Goal: Obtain resource: Download file/media

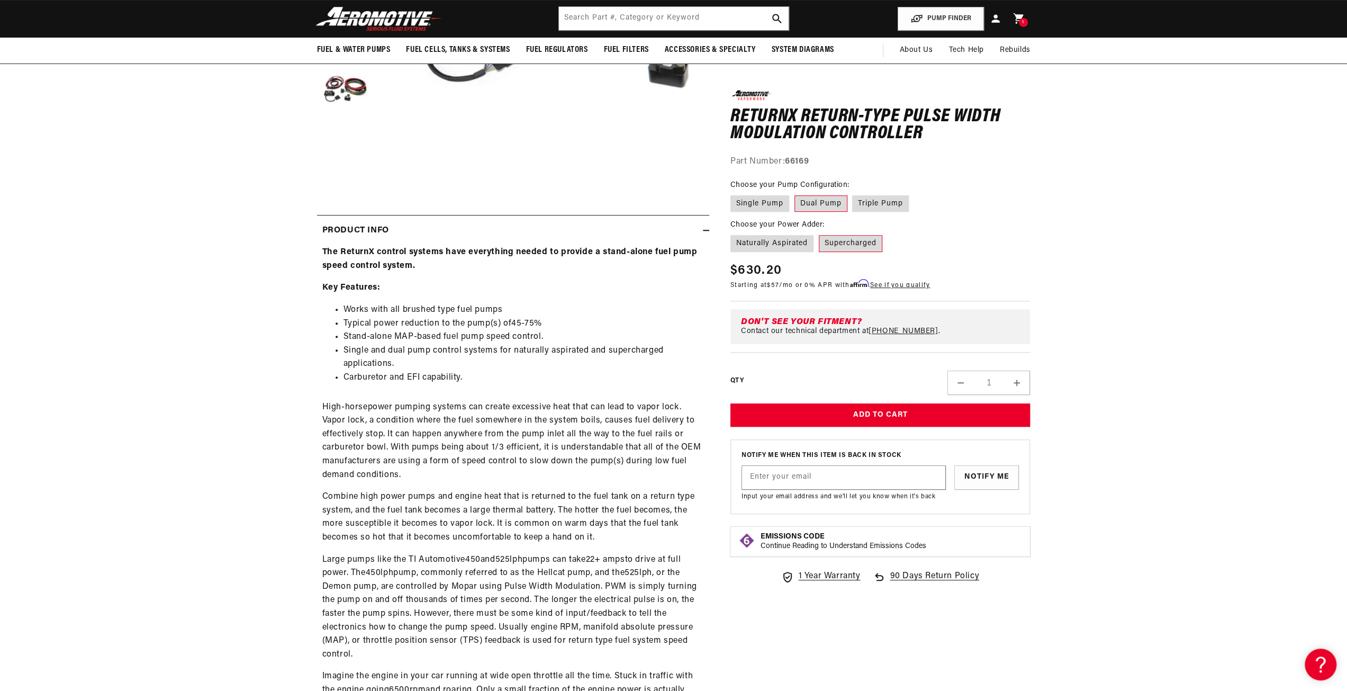
scroll to position [106, 0]
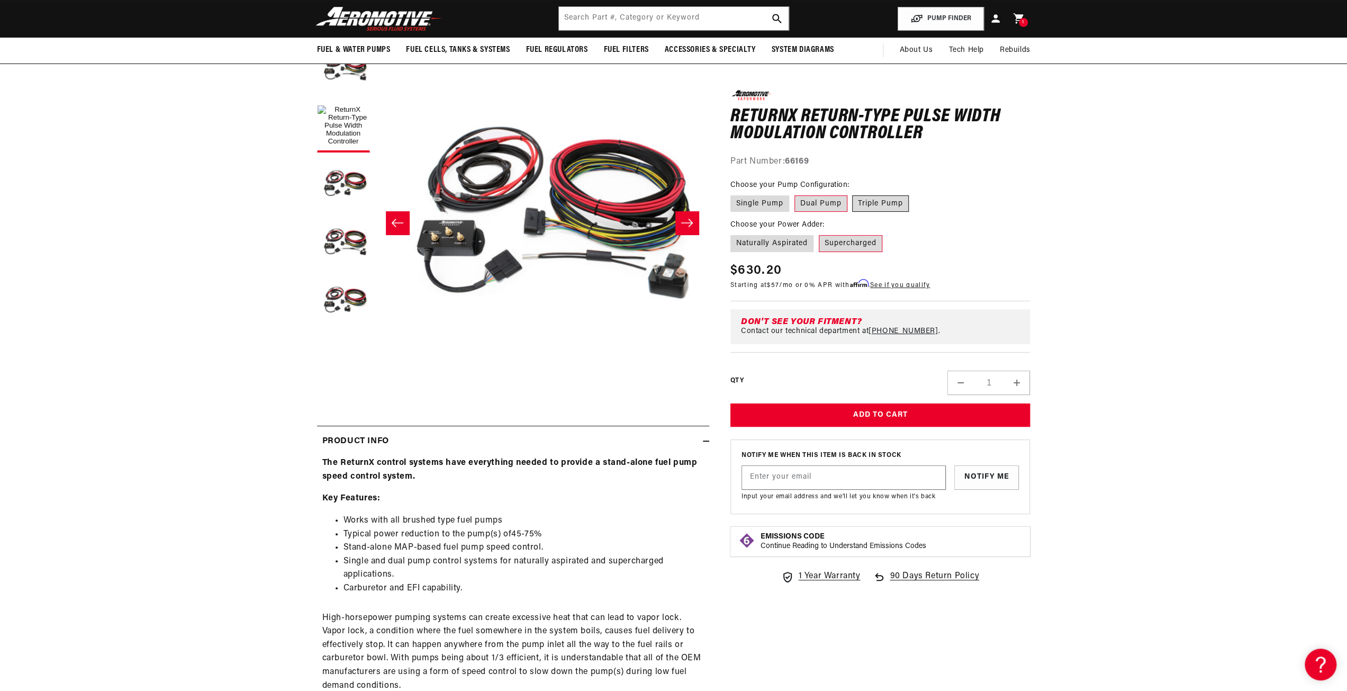
click at [881, 202] on label "Triple Pump" at bounding box center [880, 203] width 57 height 17
click at [853, 194] on input "Triple Pump" at bounding box center [853, 193] width 1 height 1
radio input "true"
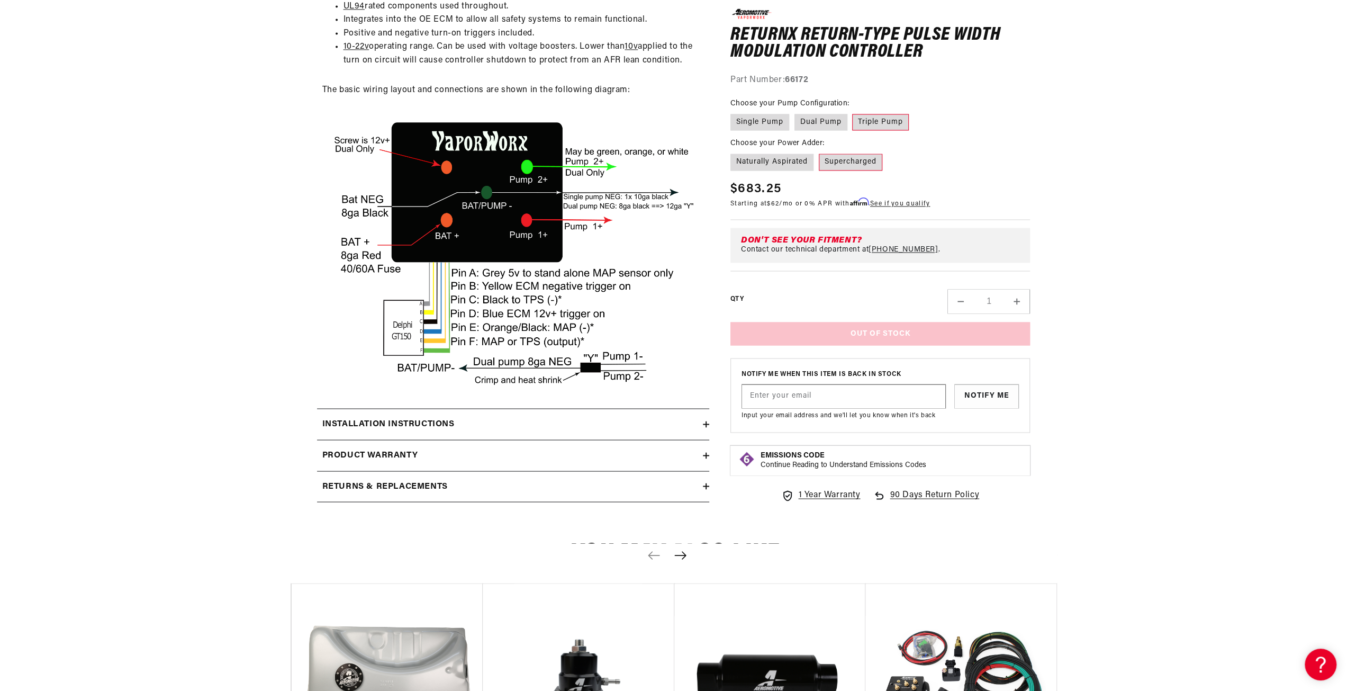
scroll to position [1800, 0]
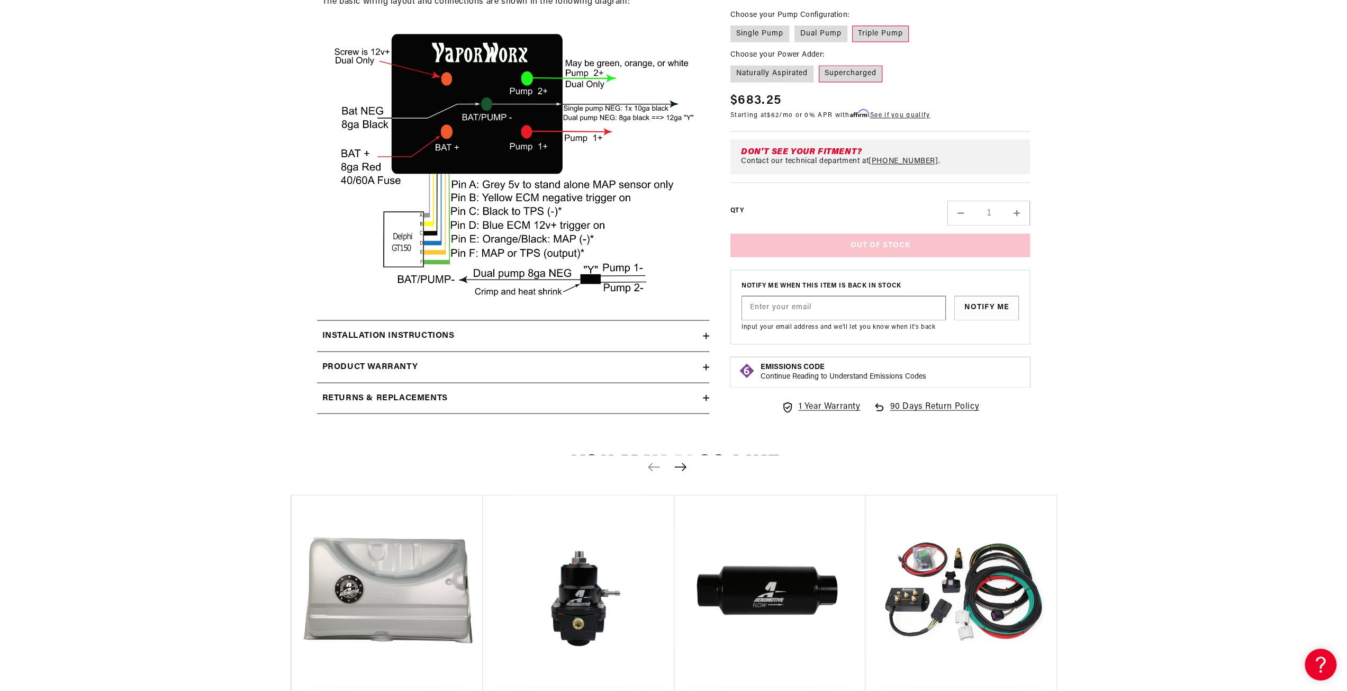
click at [405, 342] on h2 "Installation Instructions" at bounding box center [388, 336] width 132 height 14
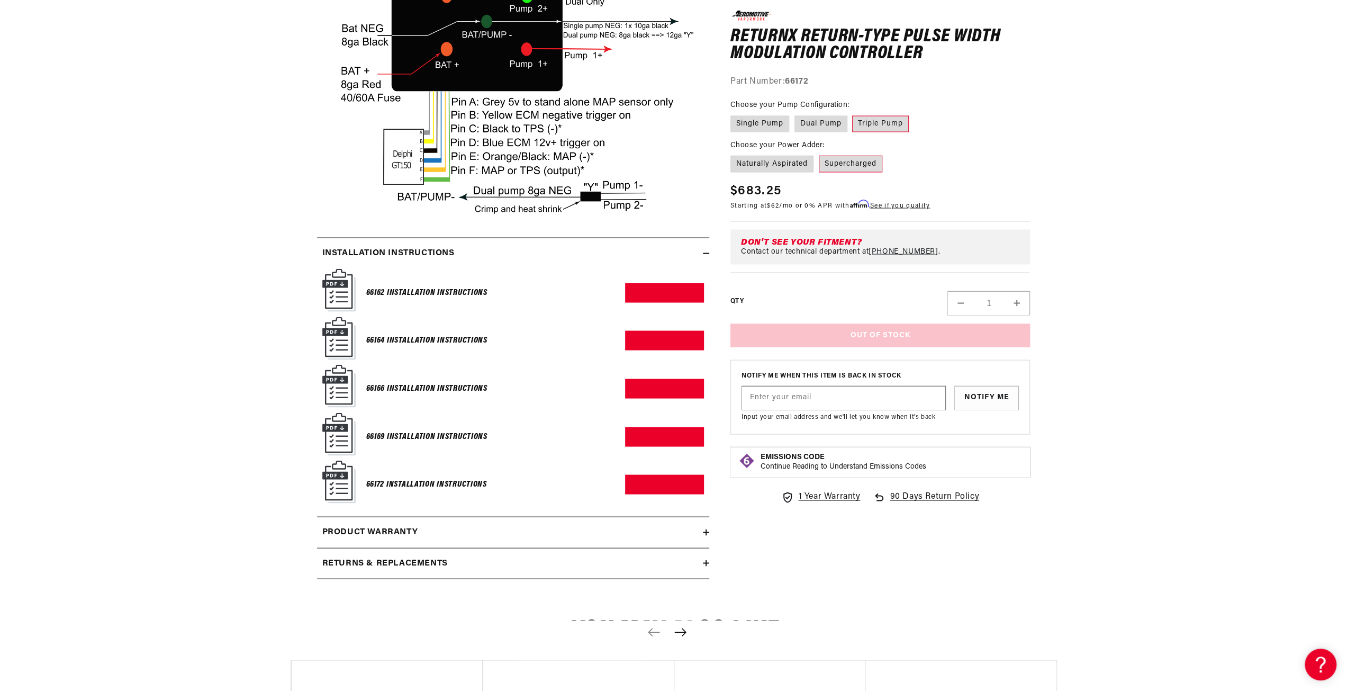
scroll to position [1959, 0]
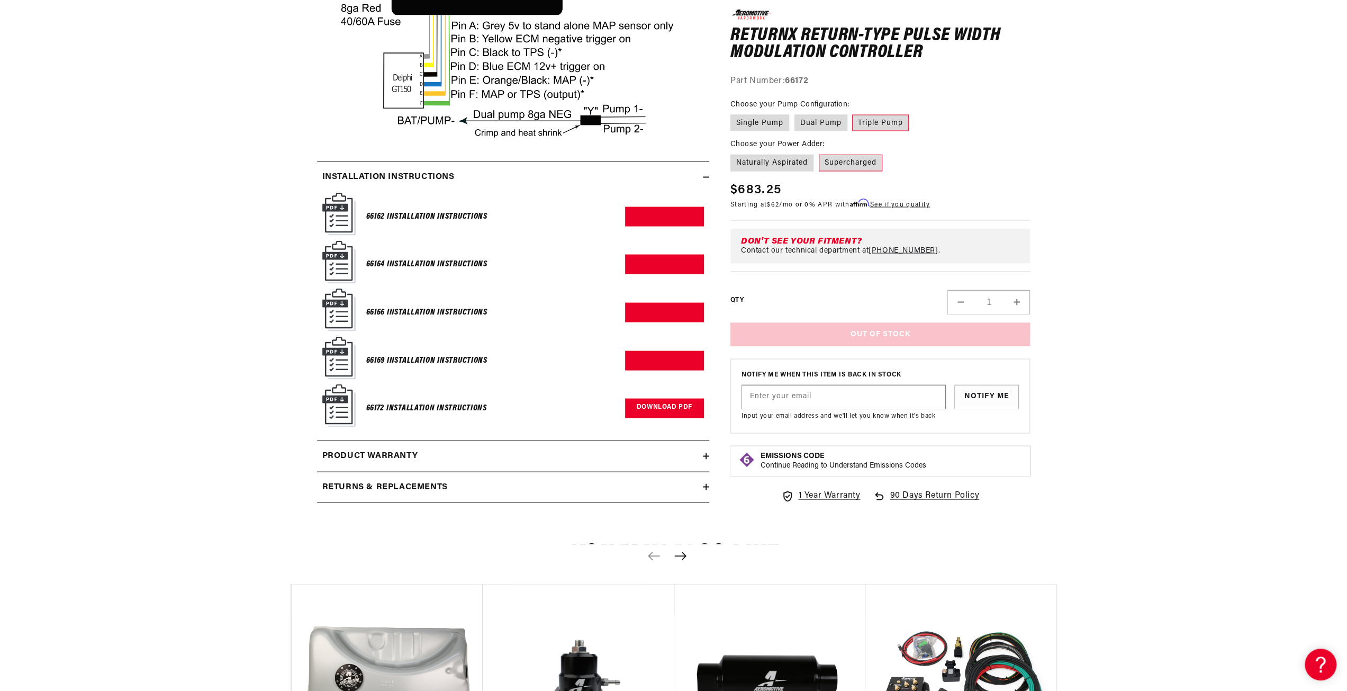
click at [654, 418] on link "Download PDF" at bounding box center [664, 408] width 79 height 20
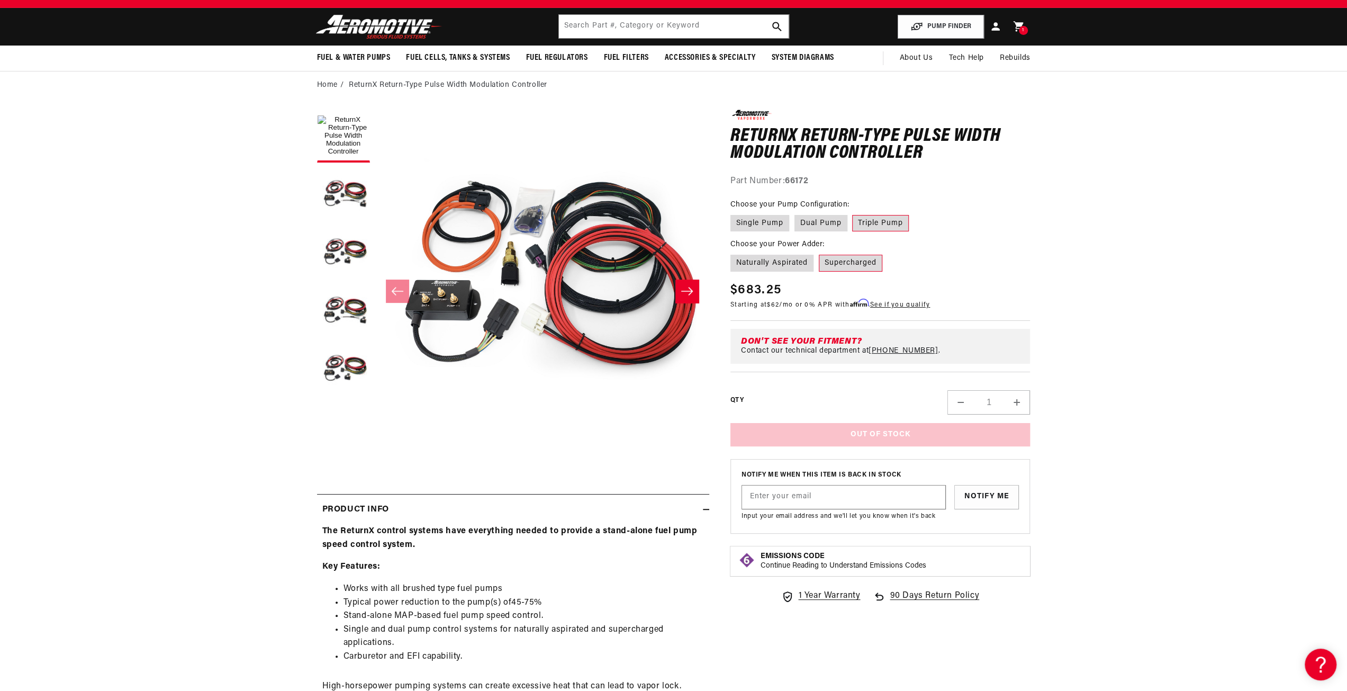
scroll to position [0, 0]
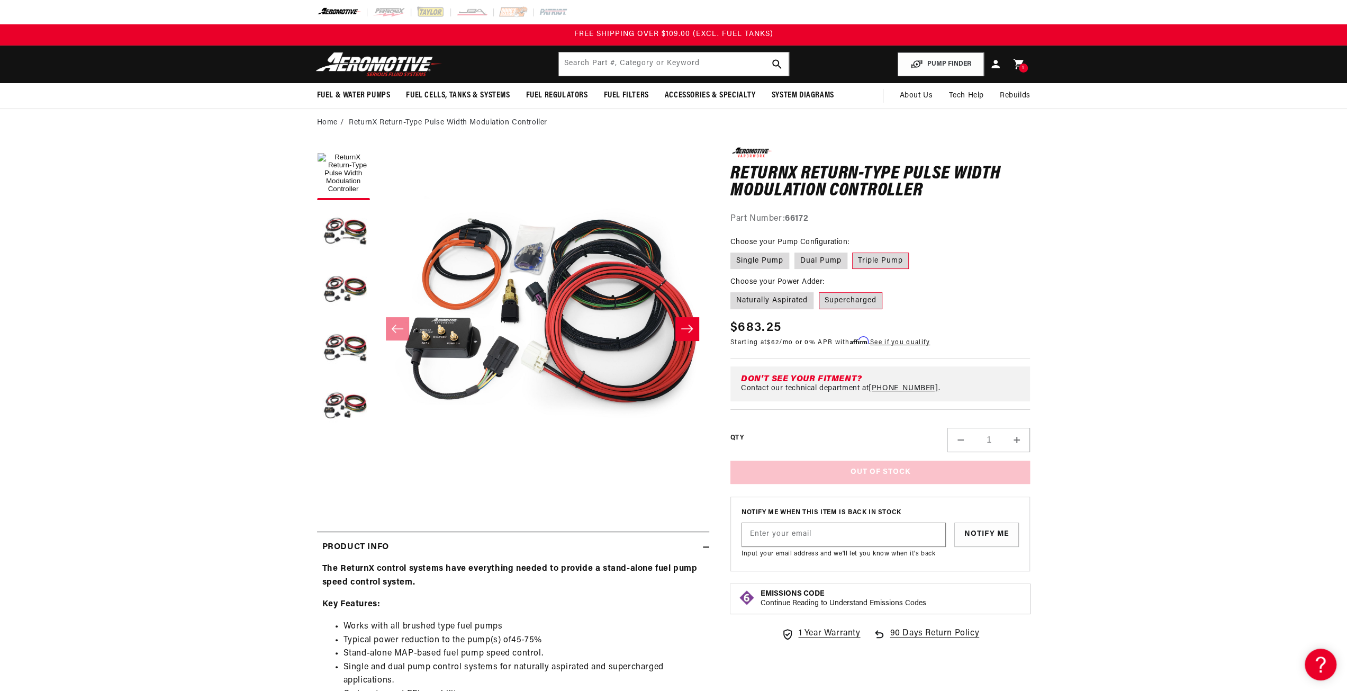
click at [884, 257] on label "Triple Pump" at bounding box center [880, 260] width 57 height 17
click at [853, 251] on input "Triple Pump" at bounding box center [853, 250] width 1 height 1
click at [845, 297] on label "Supercharged" at bounding box center [851, 300] width 64 height 17
click at [819, 291] on input "Supercharged" at bounding box center [819, 290] width 1 height 1
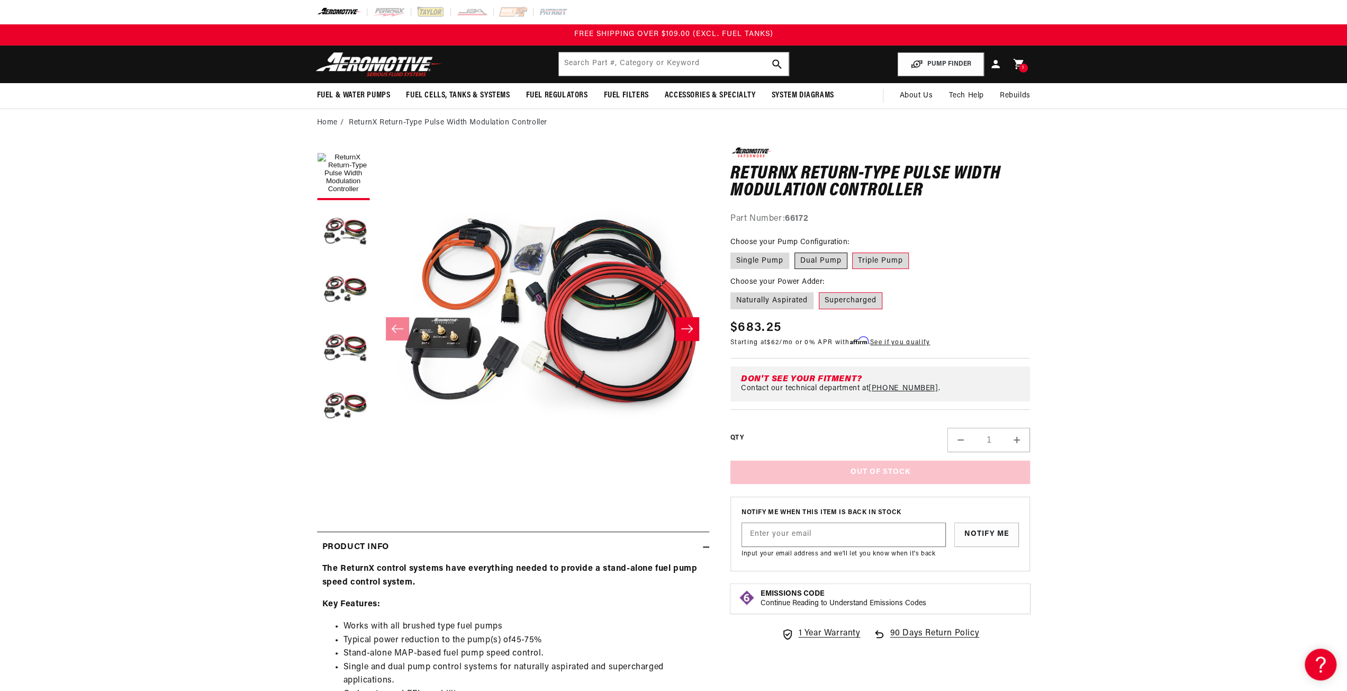
click at [817, 257] on label "Dual Pump" at bounding box center [821, 260] width 53 height 17
click at [795, 251] on input "Dual Pump" at bounding box center [795, 250] width 1 height 1
radio input "true"
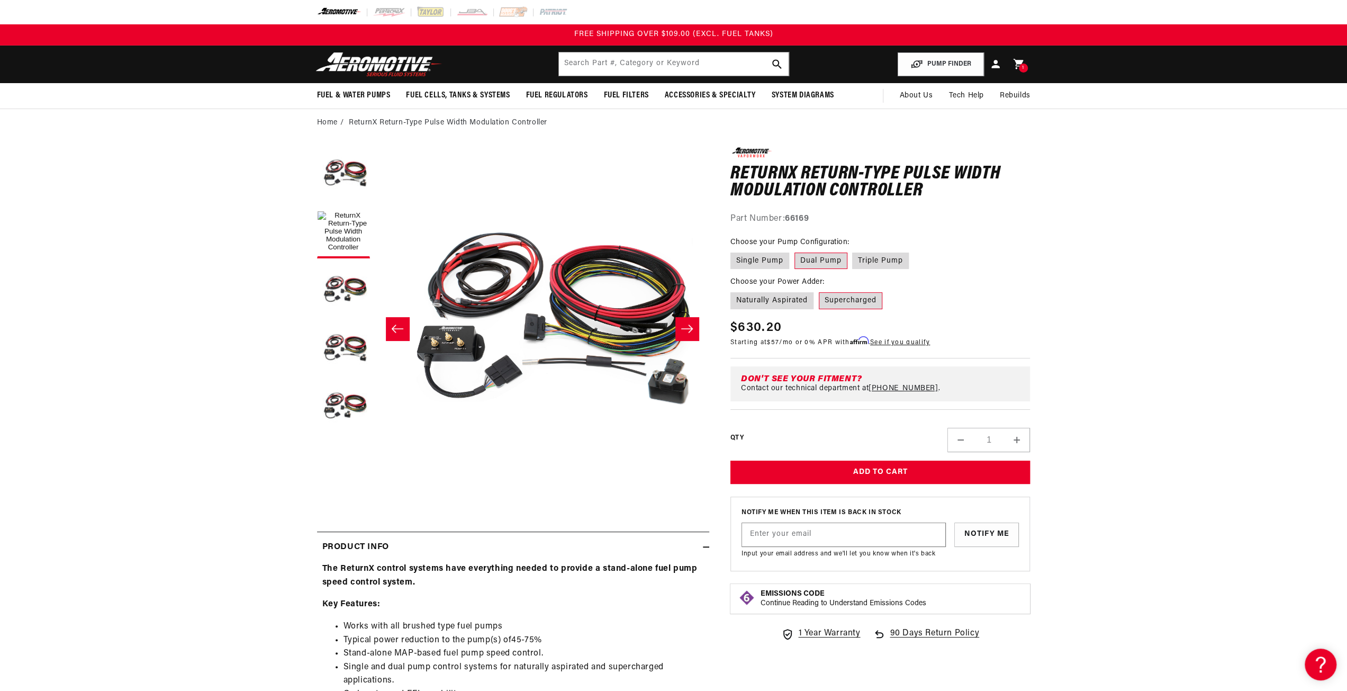
click at [851, 300] on label "Supercharged" at bounding box center [851, 300] width 64 height 17
click at [819, 291] on input "Supercharged" at bounding box center [819, 290] width 1 height 1
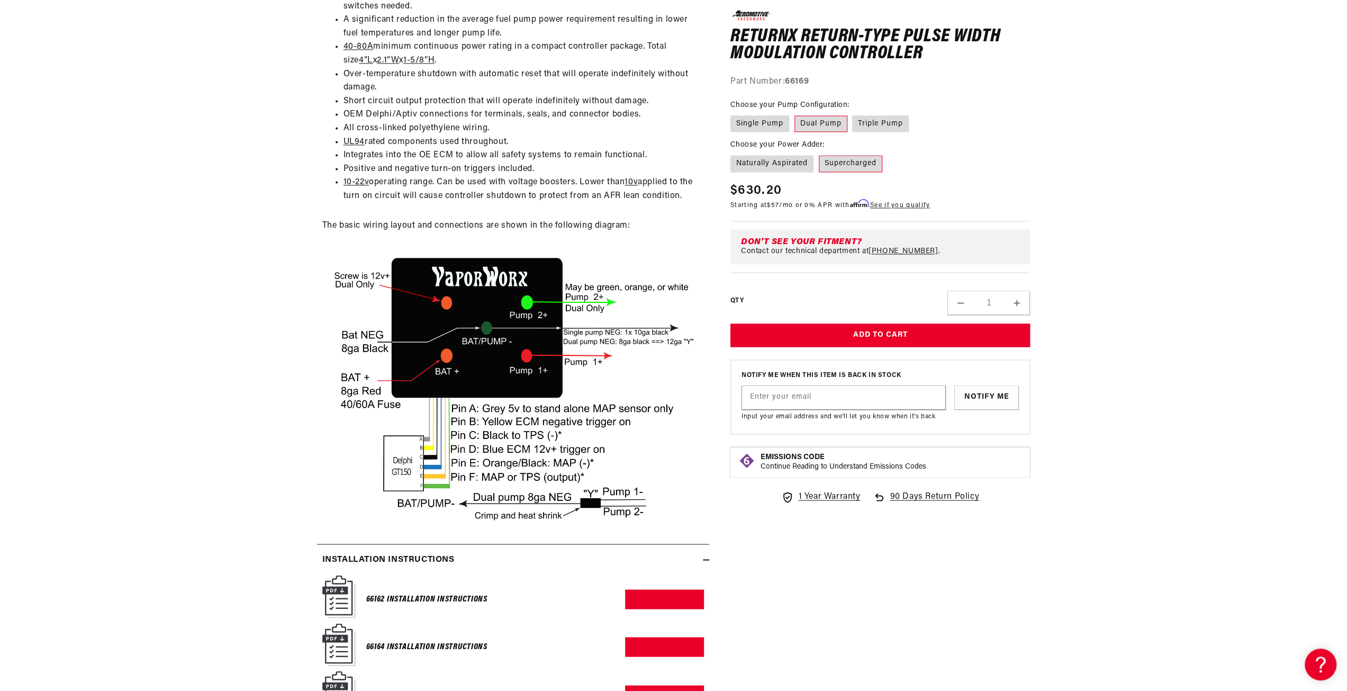
scroll to position [1800, 0]
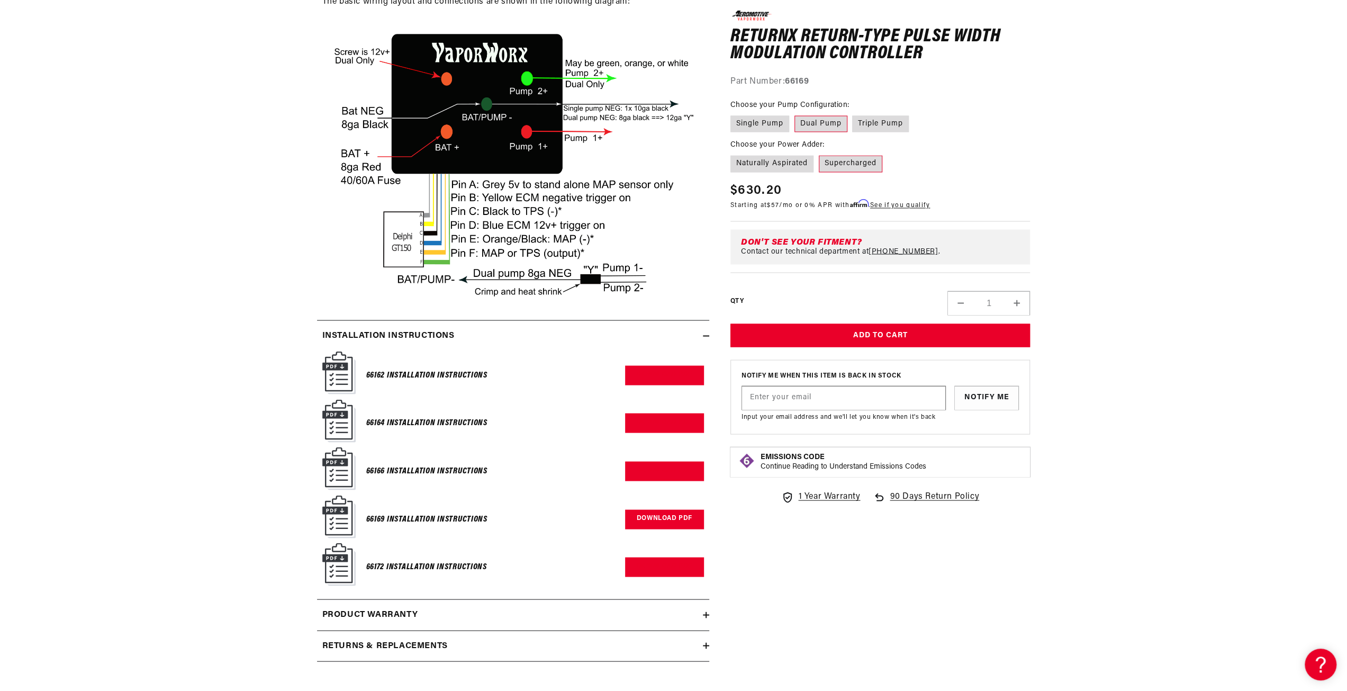
click at [657, 527] on link "Download PDF" at bounding box center [664, 519] width 79 height 20
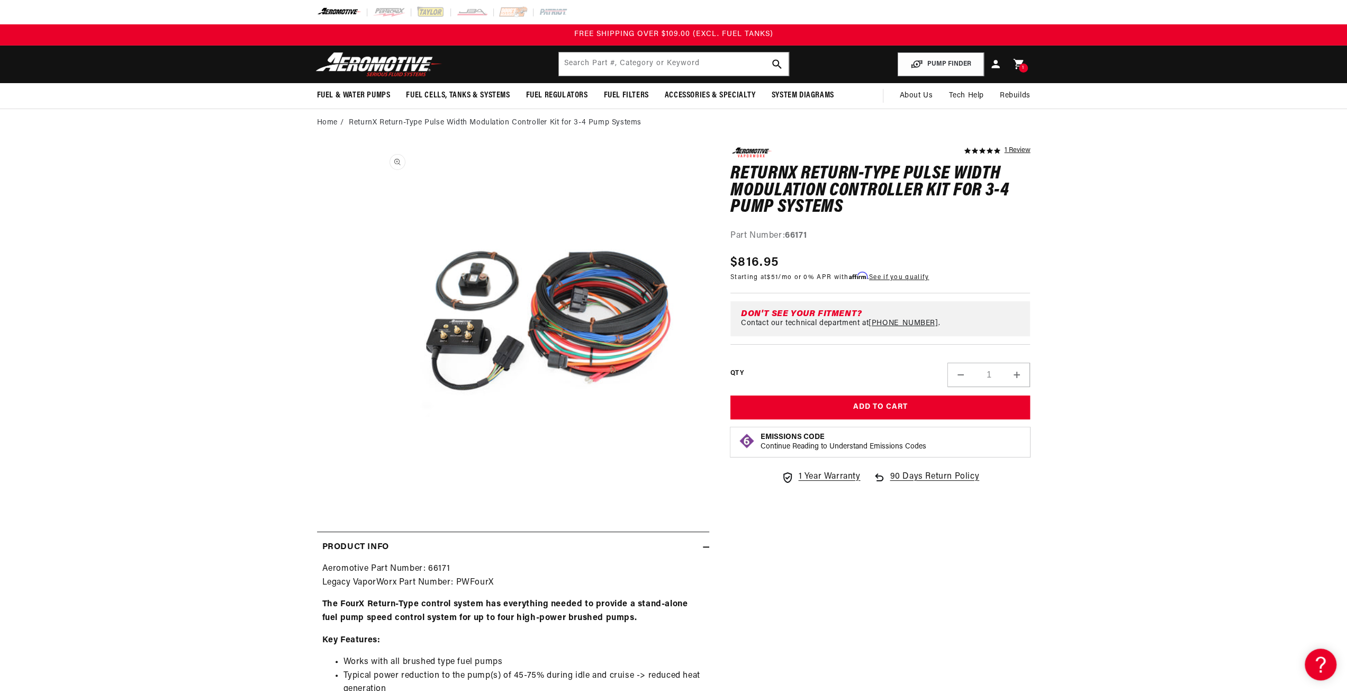
click at [375, 482] on button "Open media 1 in modal" at bounding box center [375, 482] width 0 height 0
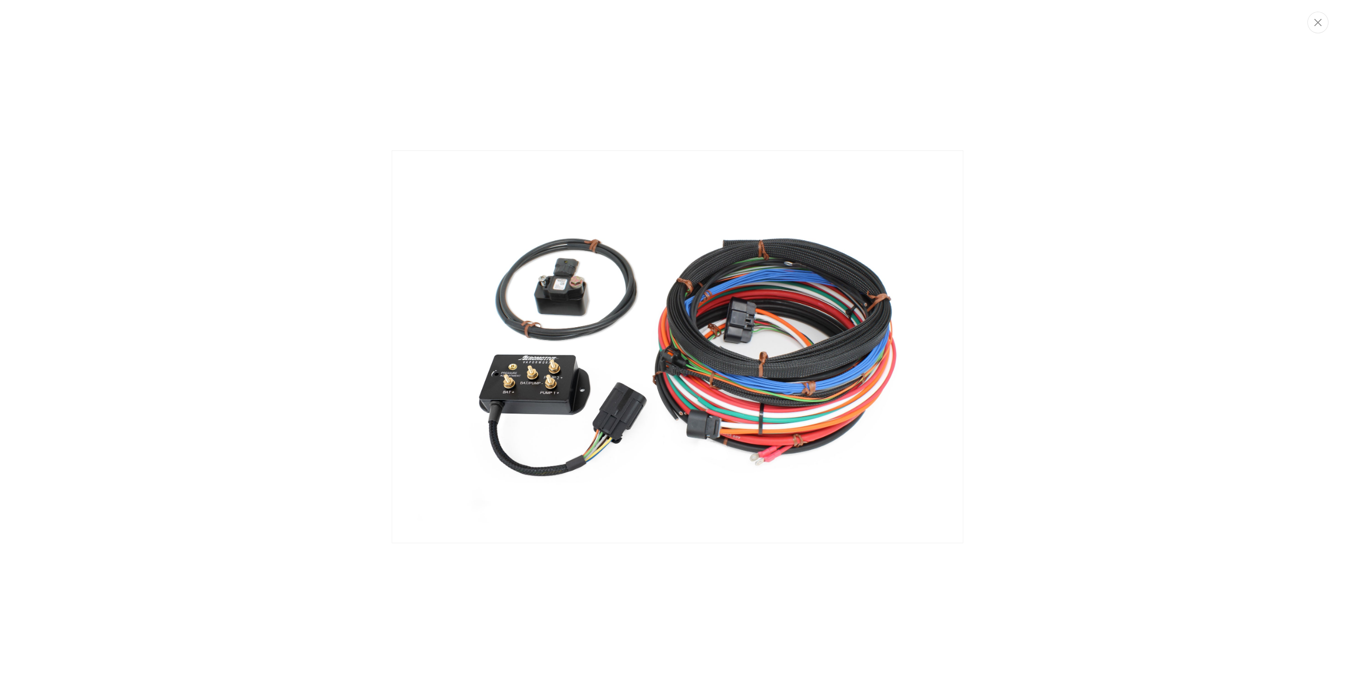
click at [542, 393] on img "Media gallery" at bounding box center [678, 346] width 572 height 393
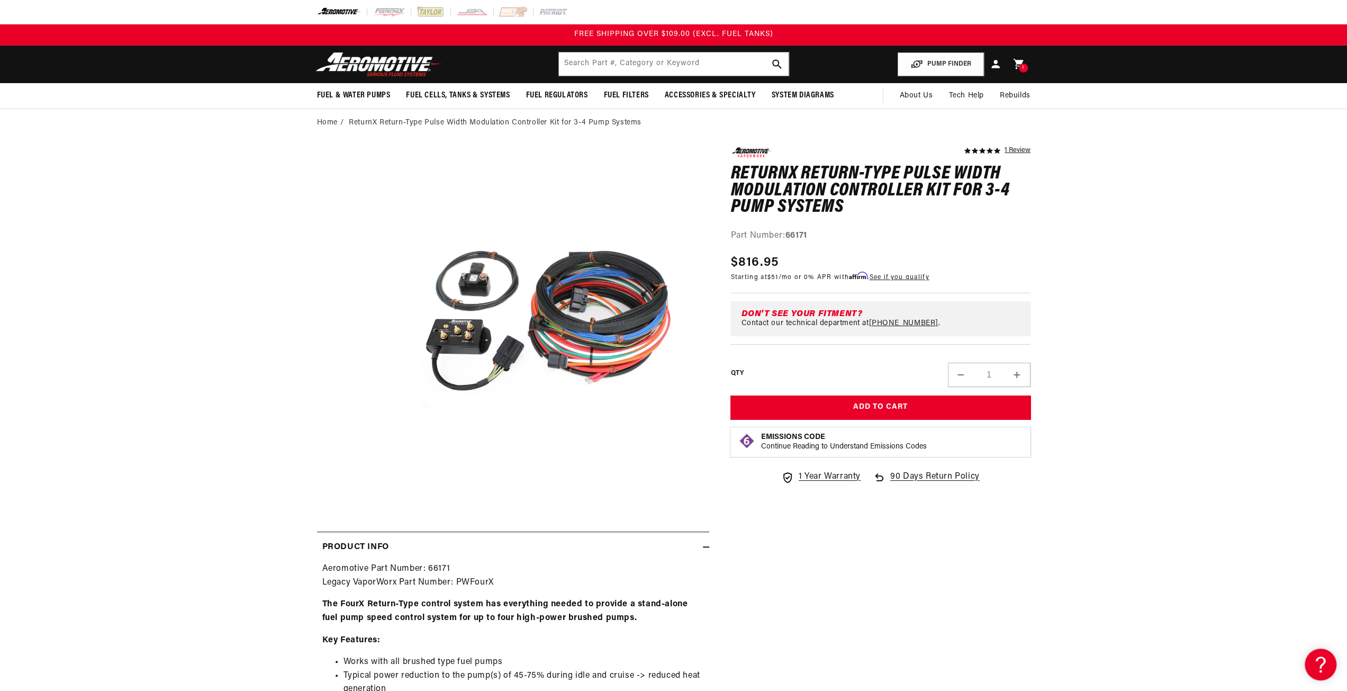
scroll to position [1, 0]
